Goal: Information Seeking & Learning: Learn about a topic

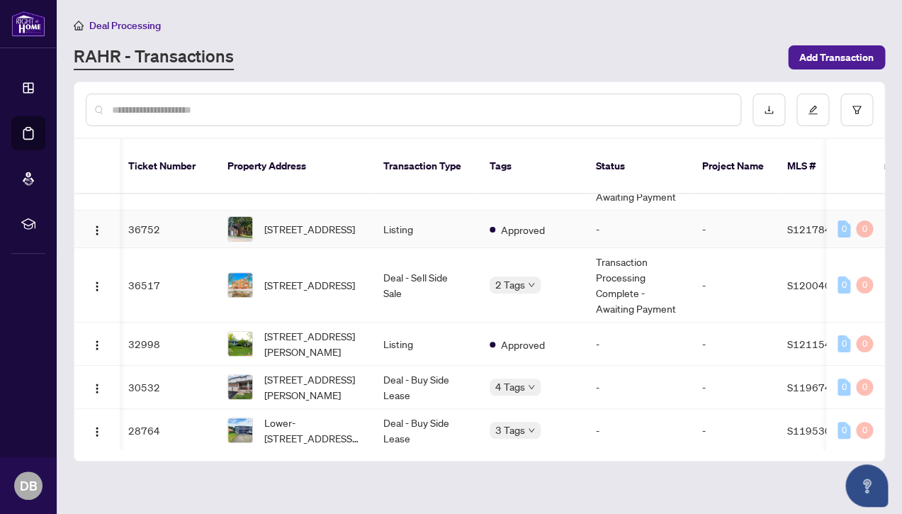
scroll to position [0, 3]
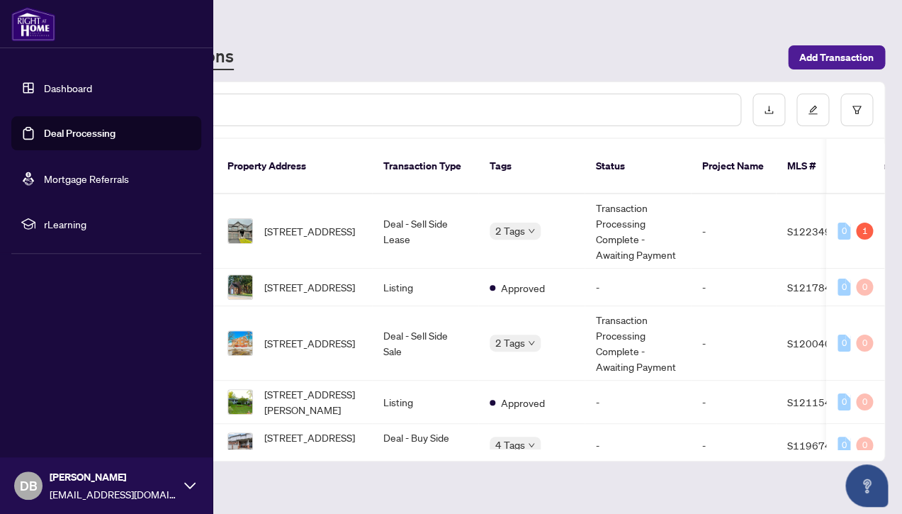
click at [55, 86] on link "Dashboard" at bounding box center [68, 87] width 48 height 13
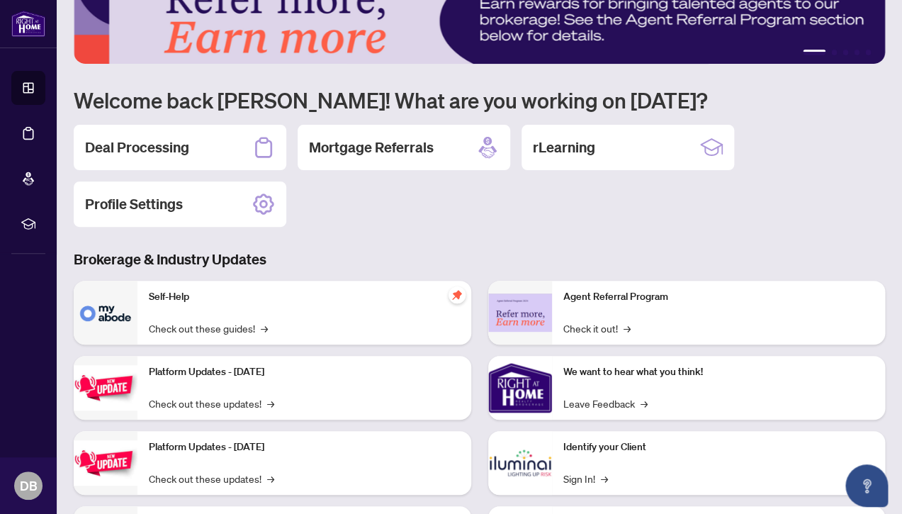
scroll to position [38, 0]
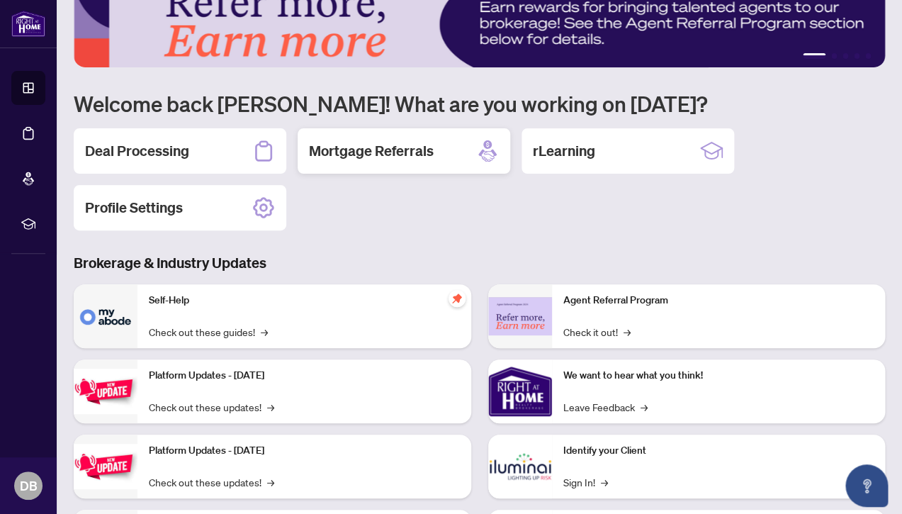
click at [366, 143] on h2 "Mortgage Referrals" at bounding box center [371, 151] width 125 height 20
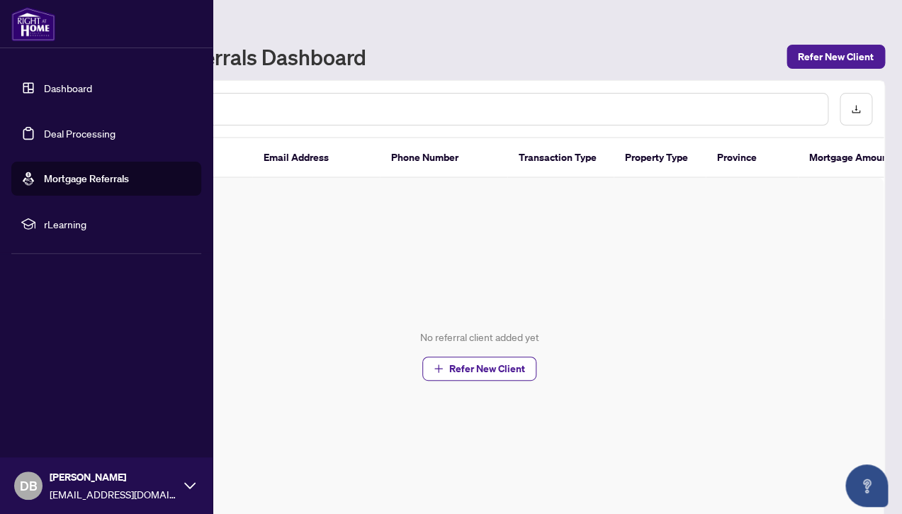
click at [53, 84] on link "Dashboard" at bounding box center [68, 87] width 48 height 13
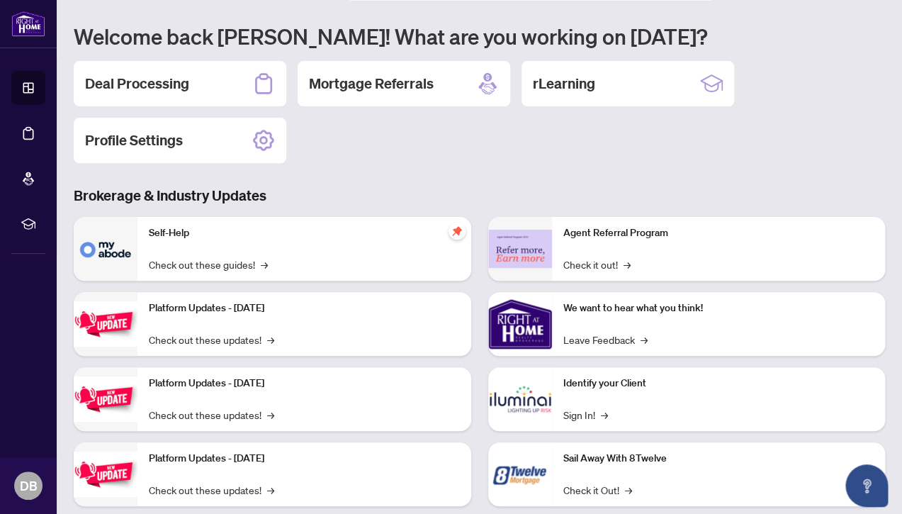
scroll to position [136, 0]
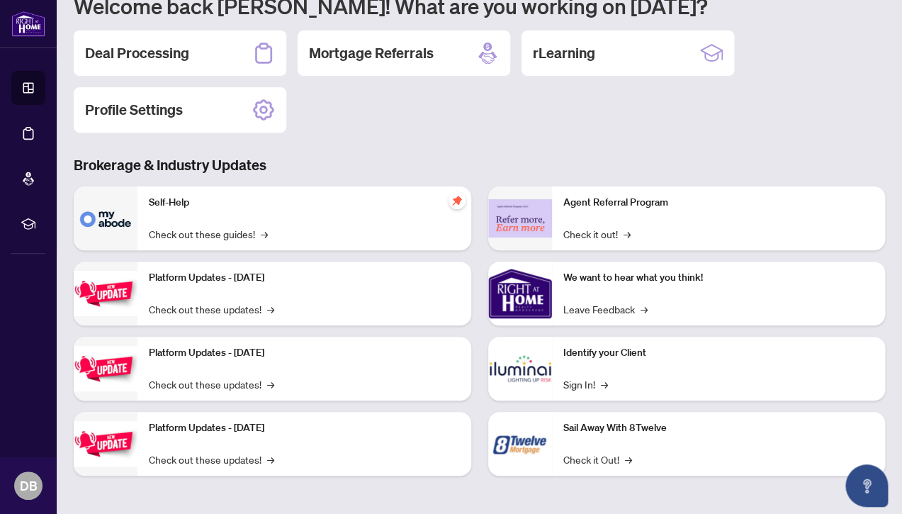
click at [526, 441] on img at bounding box center [520, 444] width 64 height 64
click at [600, 458] on link "Check it Out! →" at bounding box center [597, 459] width 69 height 16
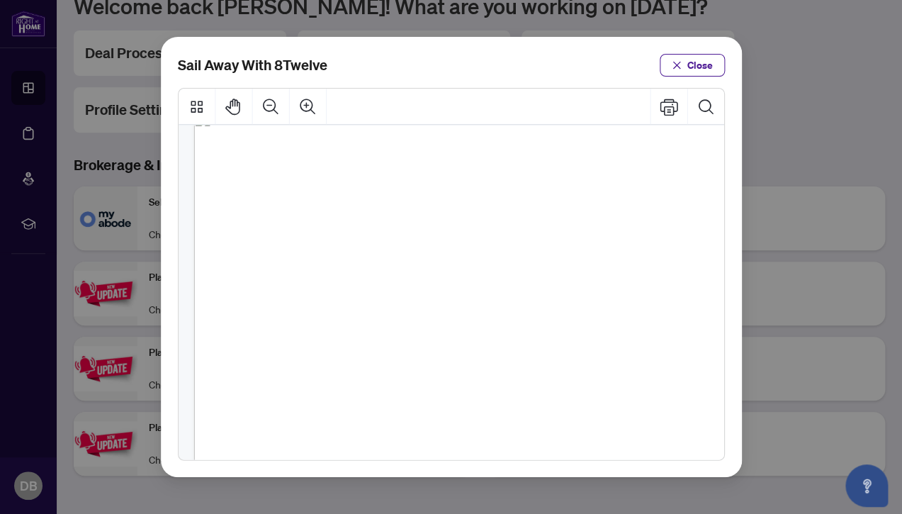
scroll to position [0, 0]
click at [699, 62] on span "Close" at bounding box center [700, 65] width 26 height 23
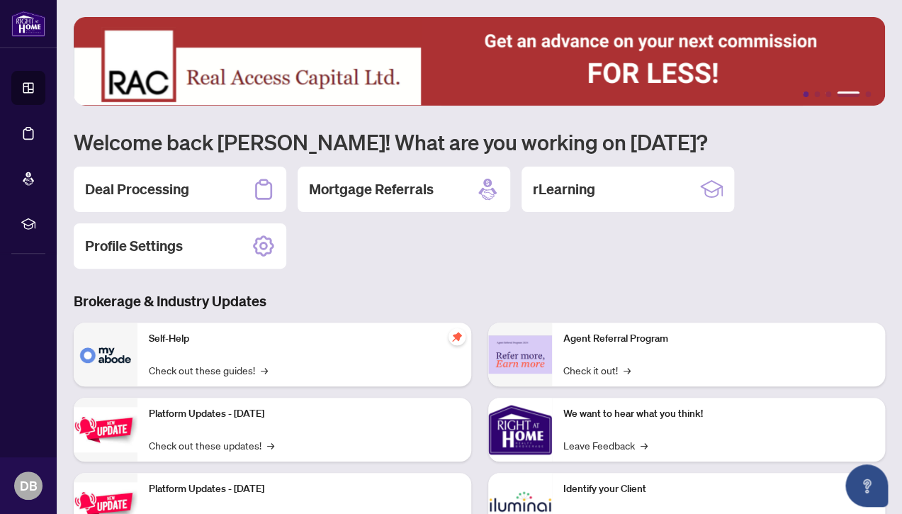
click at [806, 96] on button "1" at bounding box center [806, 94] width 6 height 6
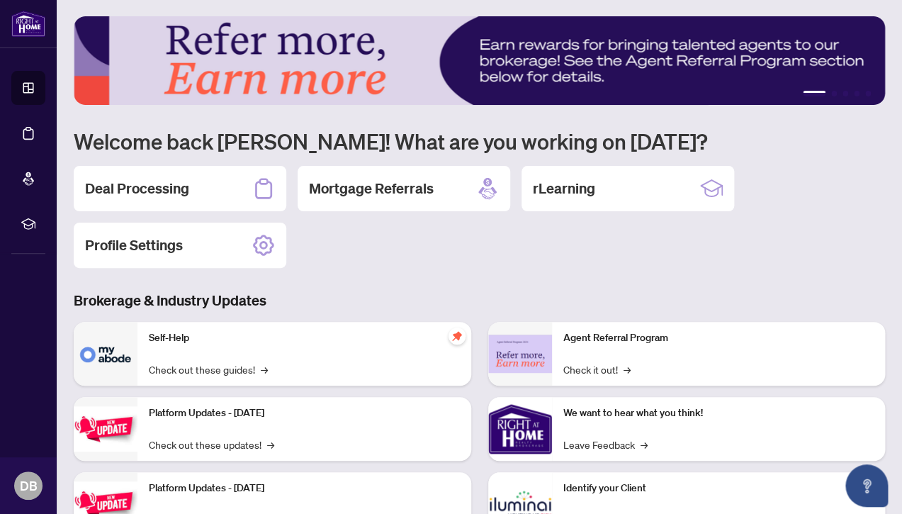
scroll to position [4, 0]
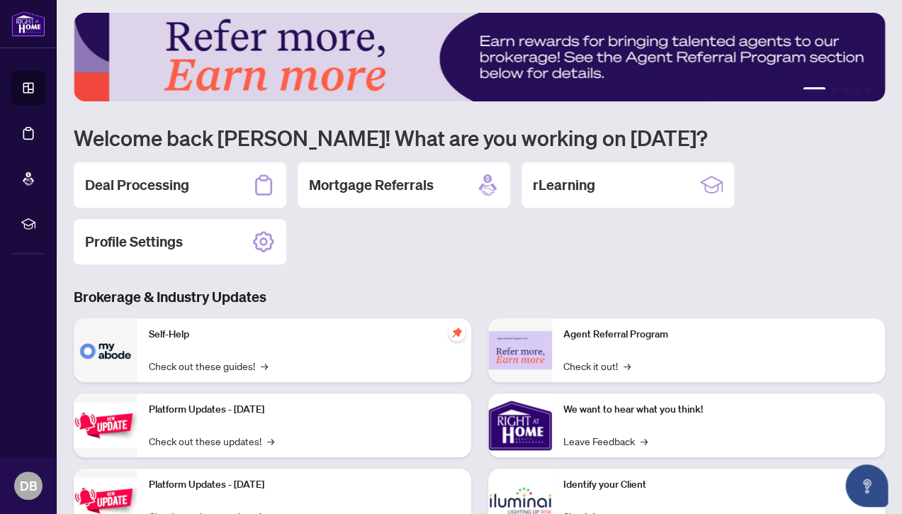
click at [813, 86] on img at bounding box center [479, 57] width 811 height 89
click at [814, 91] on button "1" at bounding box center [814, 90] width 23 height 6
click at [828, 88] on ul "1 2 3 4 5" at bounding box center [479, 90] width 811 height 6
click at [834, 97] on img at bounding box center [479, 57] width 811 height 89
click at [811, 89] on li "1" at bounding box center [814, 90] width 23 height 6
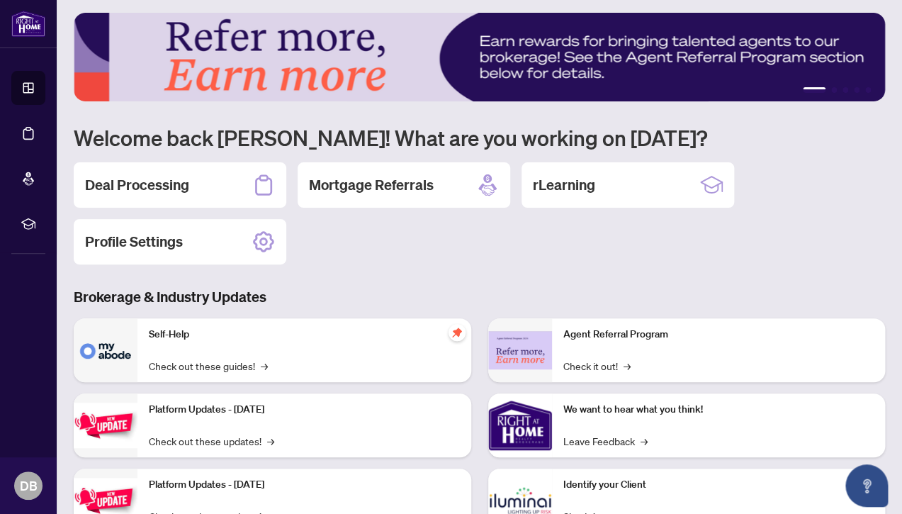
click at [819, 87] on li "1" at bounding box center [814, 90] width 23 height 6
click at [834, 93] on button "2" at bounding box center [834, 90] width 6 height 6
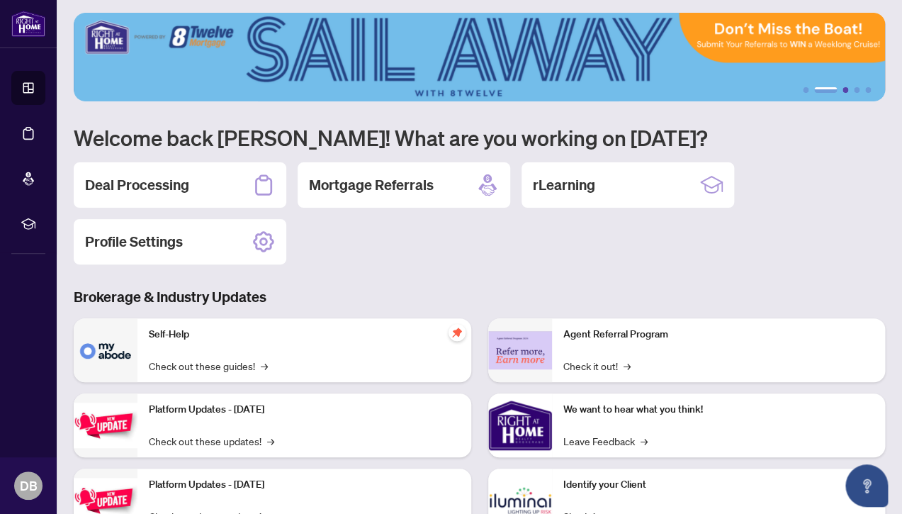
click at [844, 90] on button "3" at bounding box center [845, 90] width 6 height 6
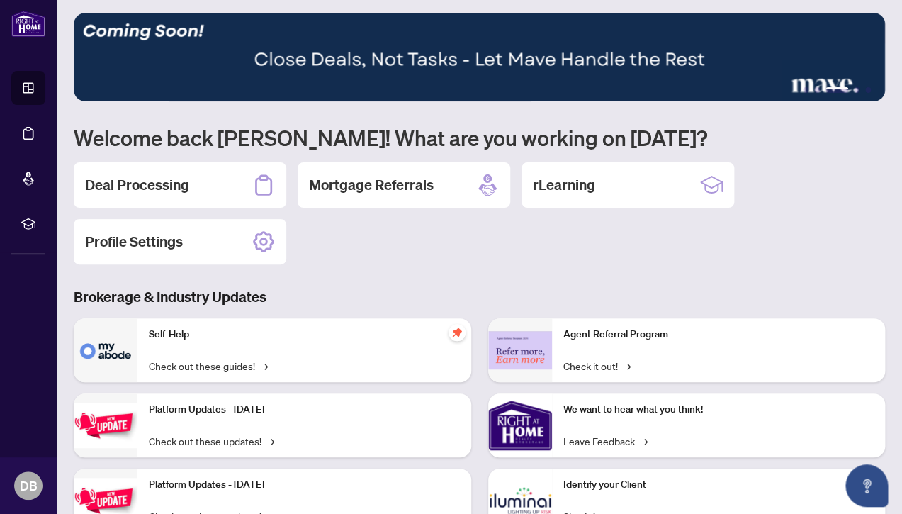
click at [850, 91] on ul "1 2 3 4 5" at bounding box center [479, 90] width 811 height 6
click at [857, 91] on button "4" at bounding box center [857, 90] width 6 height 6
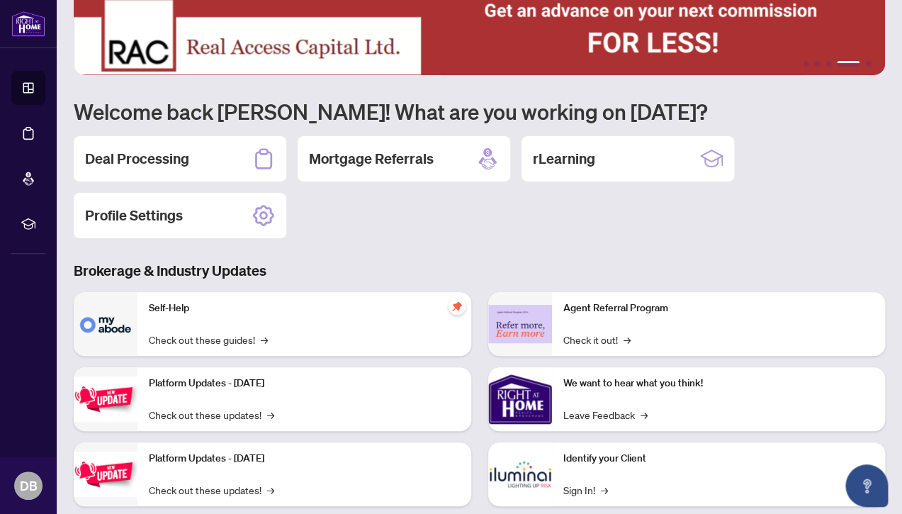
scroll to position [0, 0]
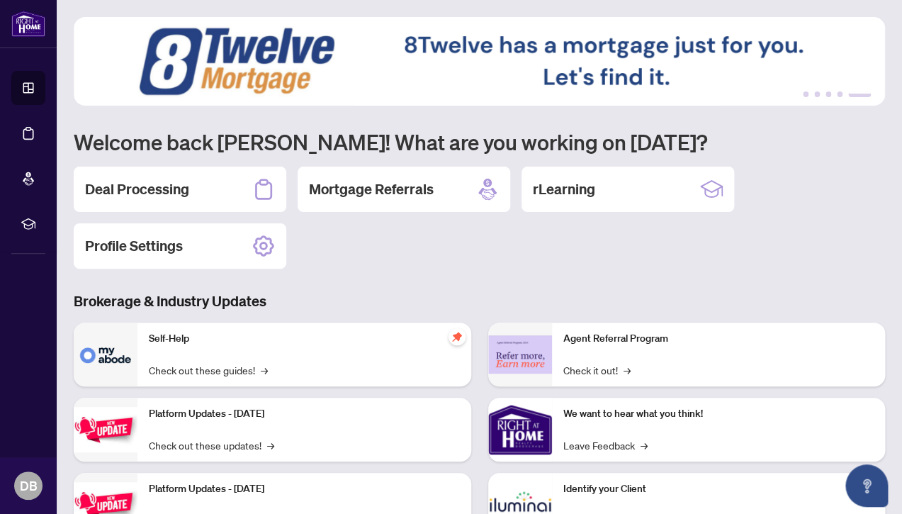
click at [531, 47] on img at bounding box center [479, 61] width 811 height 89
